Goal: Task Accomplishment & Management: Complete application form

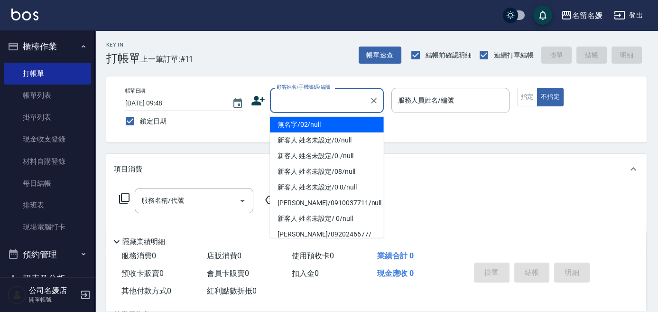
click at [320, 104] on input "顧客姓名/手機號碼/編號" at bounding box center [319, 100] width 91 height 17
click at [321, 121] on li "無名字/02/null" at bounding box center [327, 125] width 114 height 16
type input "無名字/02/null"
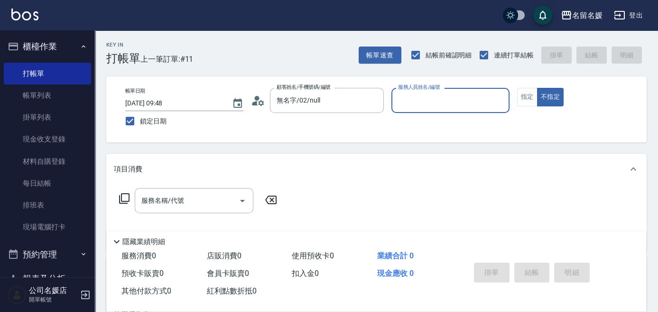
click at [444, 100] on input "服務人員姓名/編號" at bounding box center [451, 100] width 110 height 17
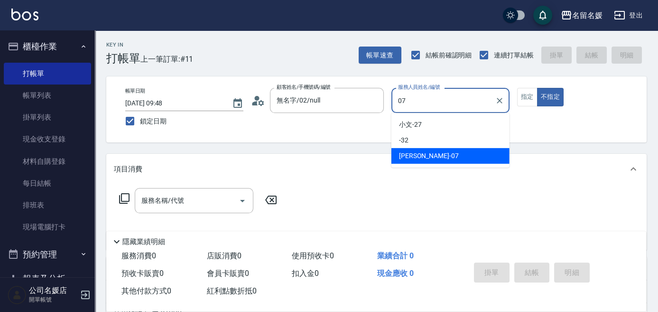
type input "07"
type button "false"
type input "[PERSON_NAME]-07"
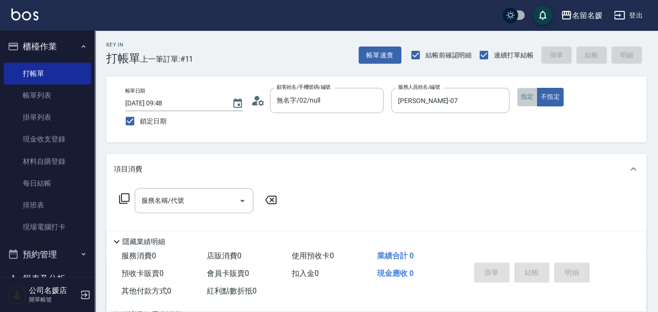
click at [532, 97] on button "指定" at bounding box center [527, 97] width 20 height 19
click at [207, 198] on input "服務名稱/代號" at bounding box center [187, 200] width 96 height 17
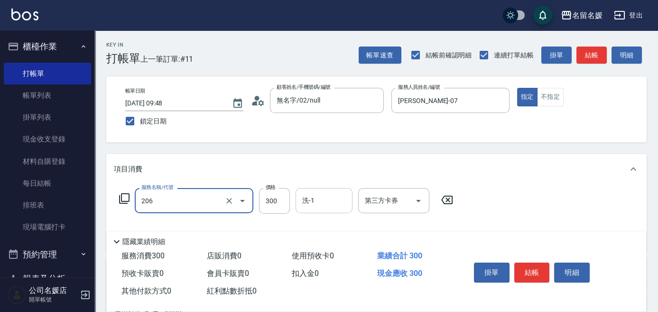
click at [317, 204] on input "洗-1" at bounding box center [324, 200] width 48 height 17
type input "洗髮[300](206)"
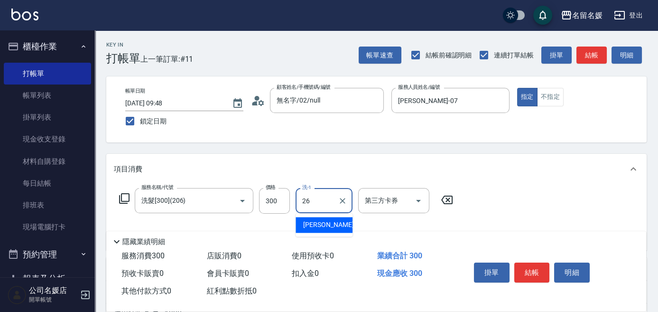
type input "[PERSON_NAME]-26"
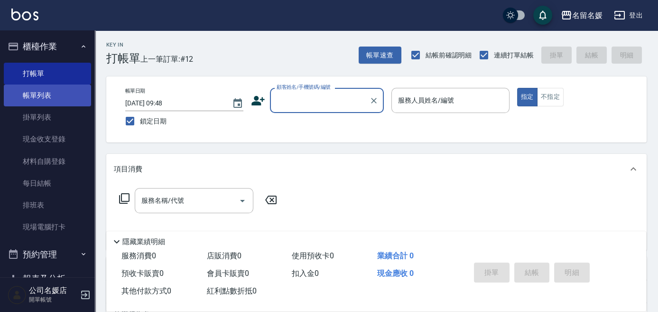
click at [56, 94] on link "帳單列表" at bounding box center [47, 95] width 87 height 22
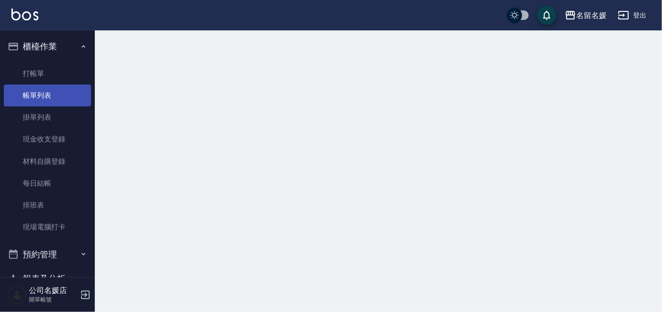
click at [56, 94] on link "帳單列表" at bounding box center [47, 95] width 87 height 22
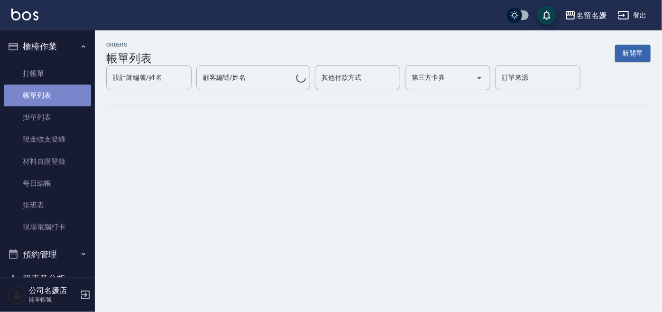
click at [56, 94] on link "帳單列表" at bounding box center [47, 95] width 87 height 22
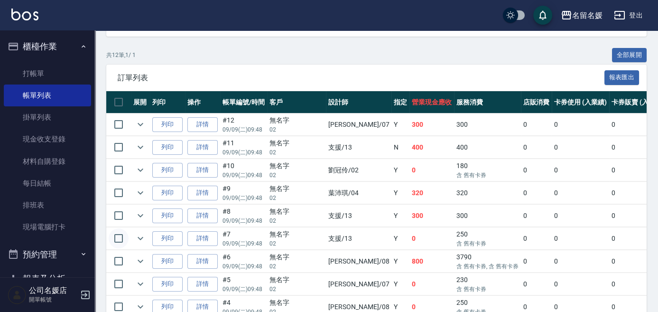
scroll to position [215, 0]
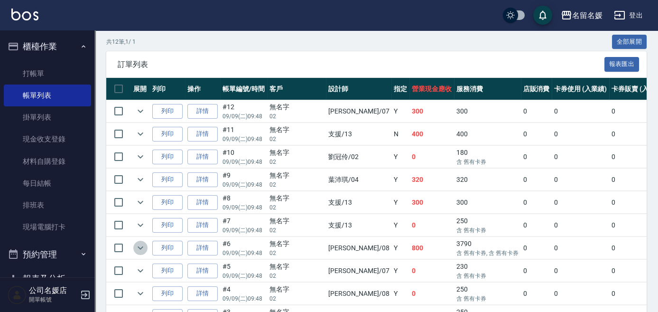
click at [141, 249] on icon "expand row" at bounding box center [140, 247] width 11 height 11
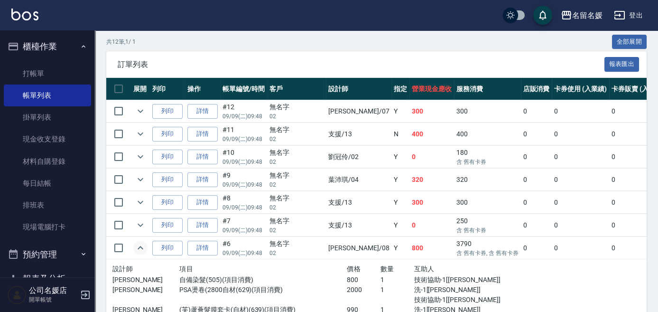
scroll to position [259, 0]
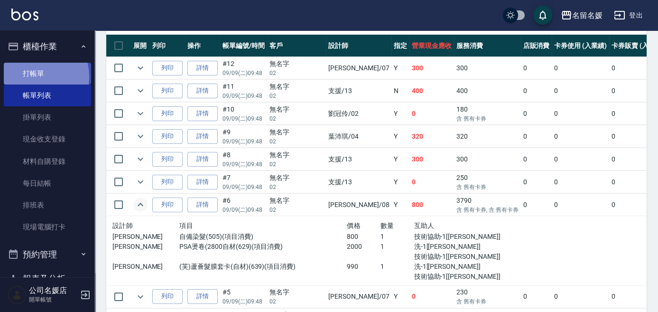
click at [29, 76] on link "打帳單" at bounding box center [47, 74] width 87 height 22
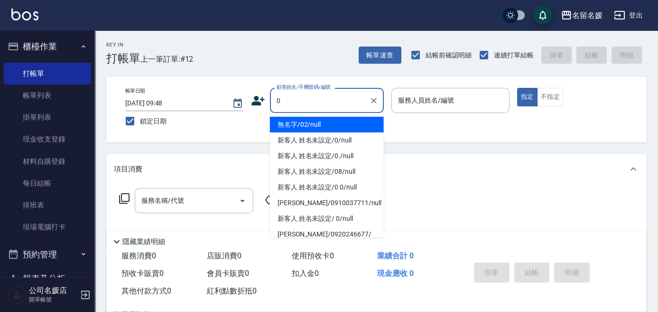
type input "0"
type input "13"
type input "無名字/02/null"
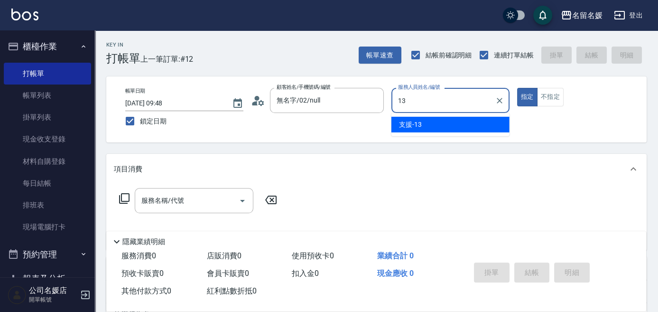
type input "13"
type button "true"
type input "支援-13"
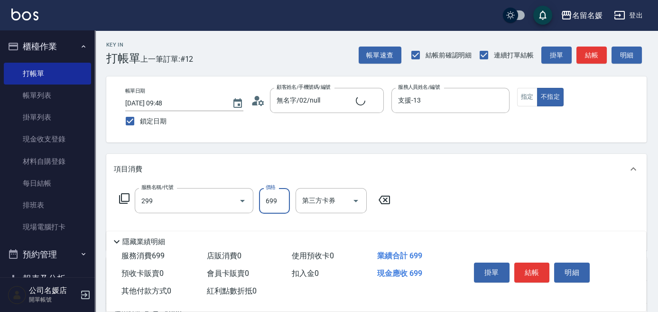
type input "滾珠洗髮699(299)"
type input "新客人 姓名未設定/0/null"
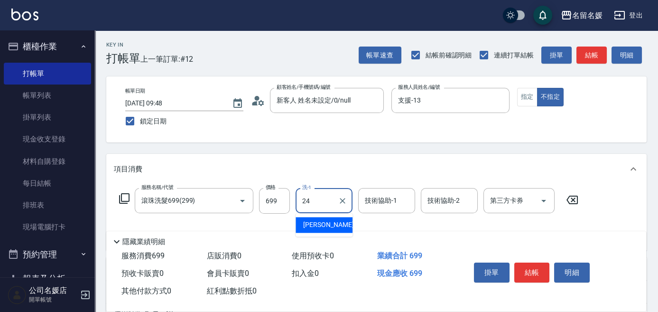
type input "[PERSON_NAME]-24"
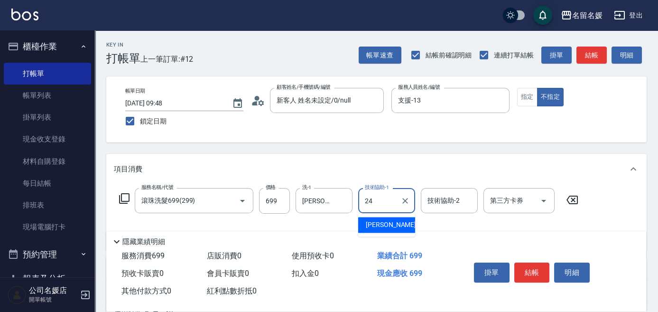
type input "[PERSON_NAME]-24"
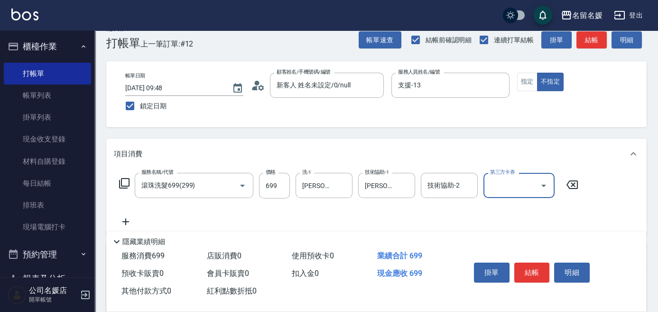
scroll to position [43, 0]
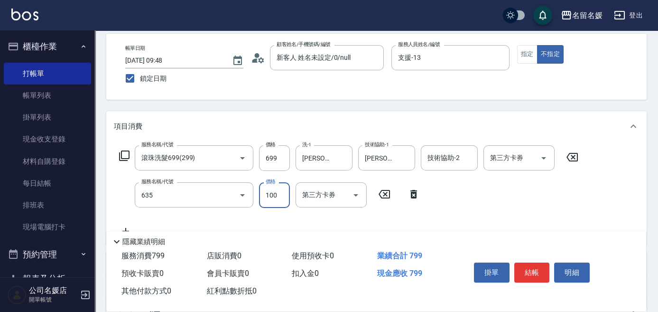
type input "[PERSON_NAME].玻酸.晶膜.水療(635)"
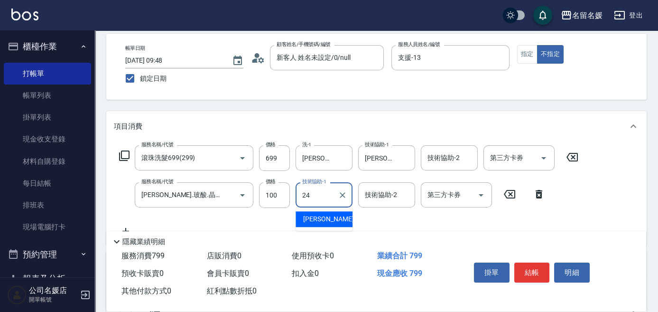
type input "[PERSON_NAME]-24"
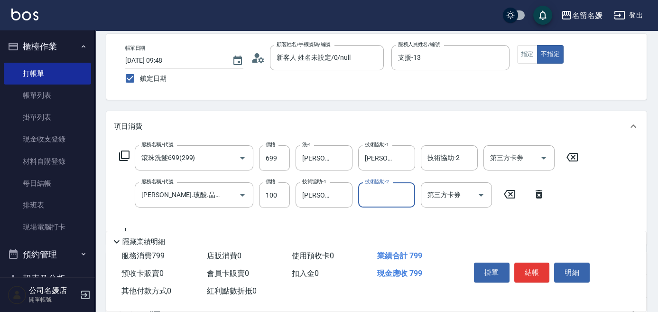
scroll to position [0, 0]
